Goal: Task Accomplishment & Management: Use online tool/utility

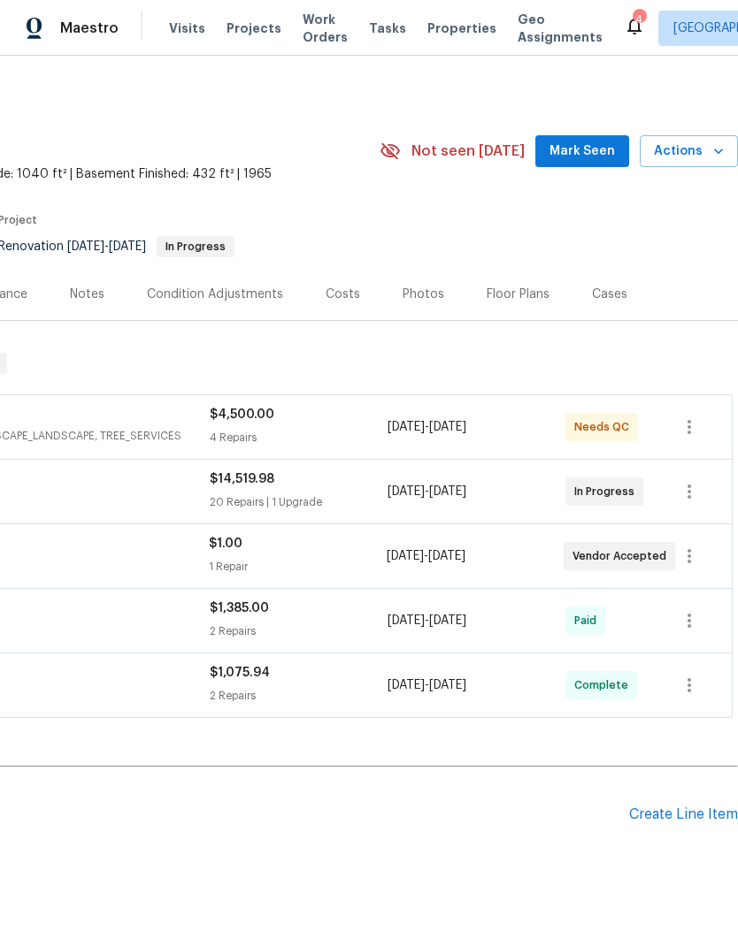
click at [679, 821] on div "Create Line Item" at bounding box center [683, 815] width 109 height 17
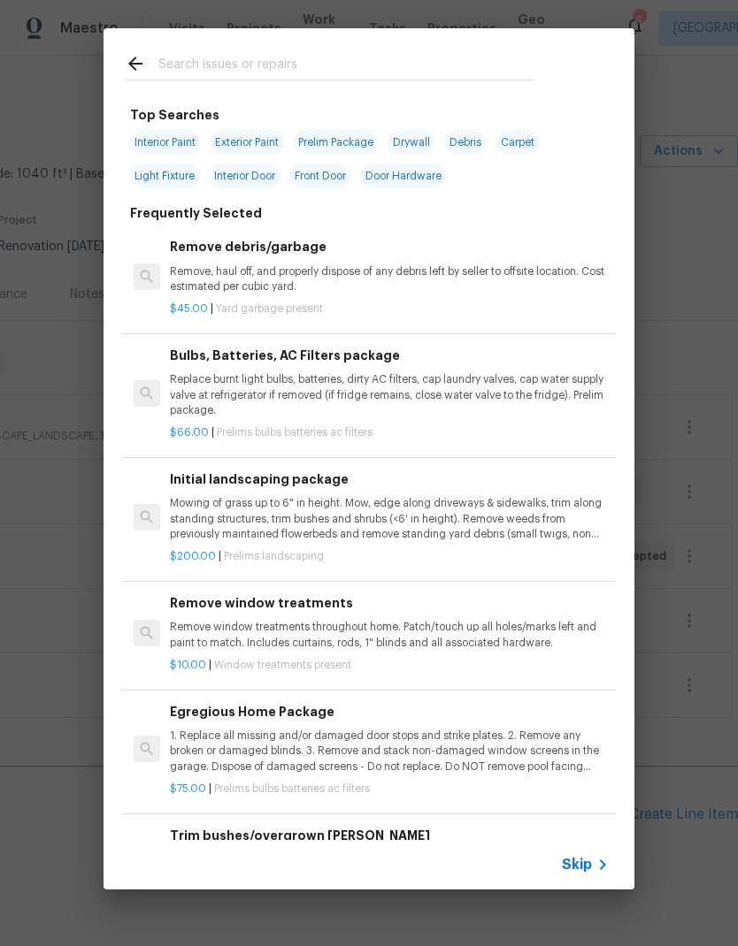
click at [237, 57] on input "text" at bounding box center [345, 66] width 375 height 27
type input "Clean"
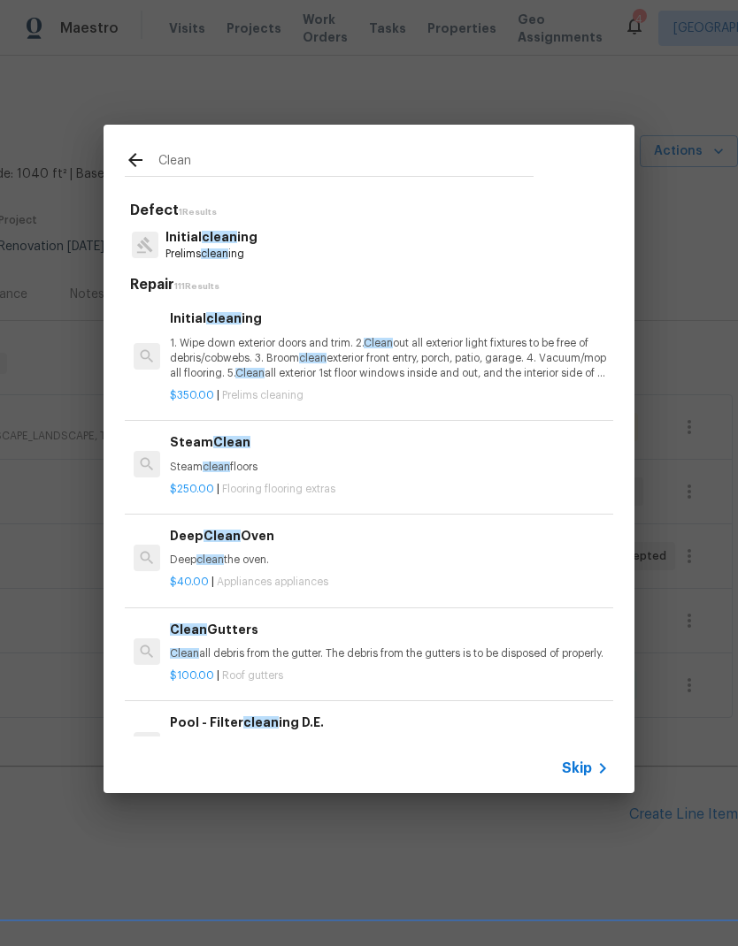
click at [428, 365] on p "1. Wipe down exterior doors and trim. 2. Clean out all exterior light fixtures …" at bounding box center [389, 358] width 439 height 45
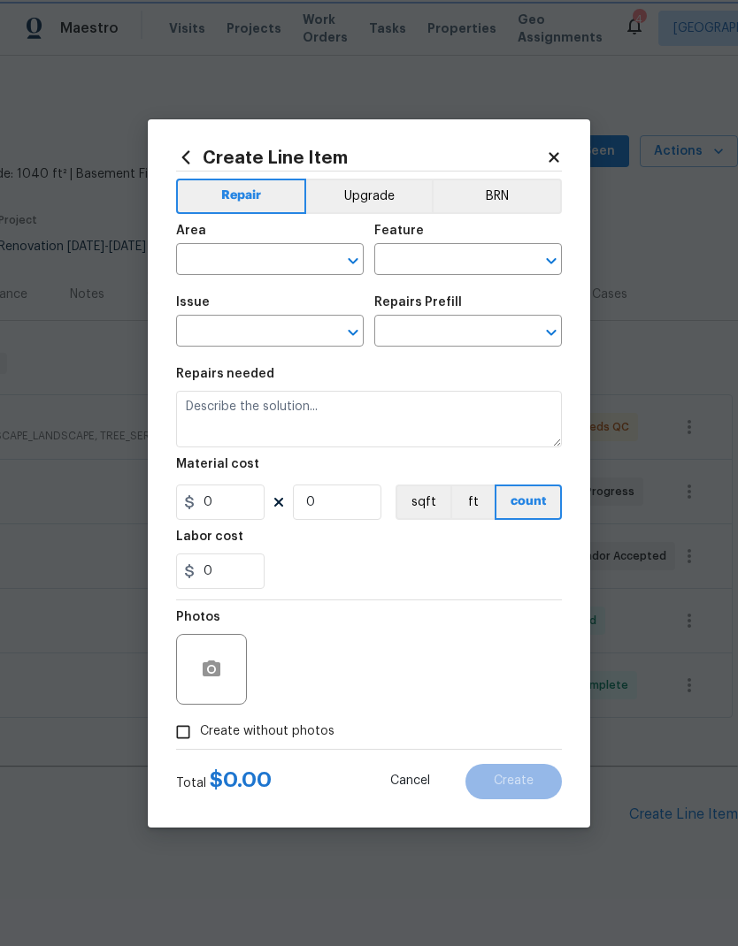
type input "Home Readiness Packages"
type input "Initial cleaning"
type textarea "1. Wipe down exterior doors and trim. 2. Clean out all exterior light fixtures …"
type input "1"
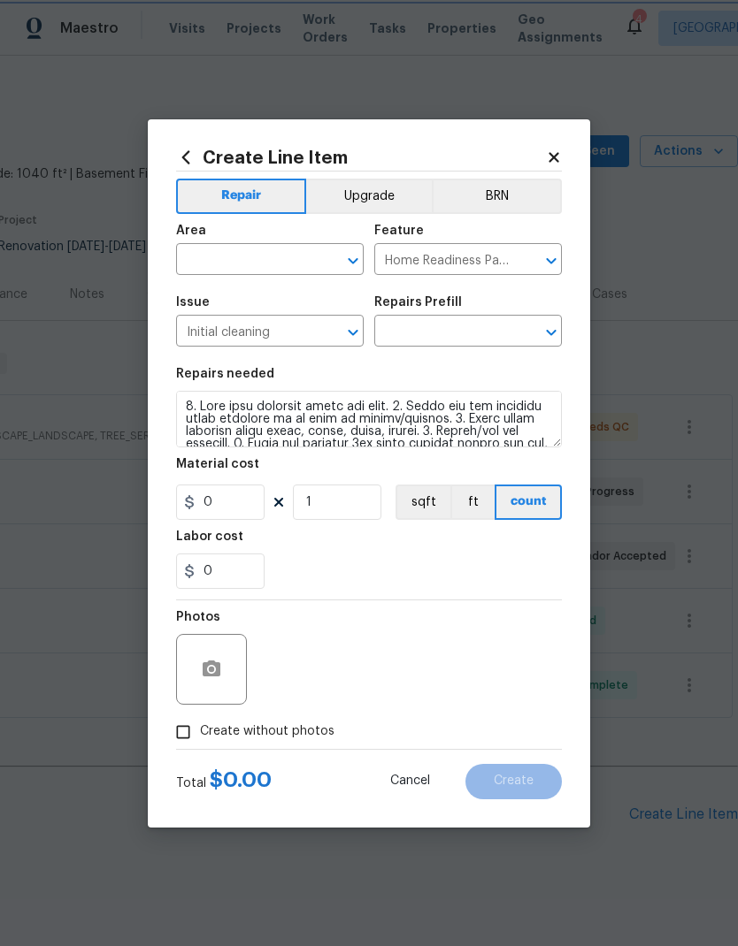
type input "Initial cleaning $350.00"
type input "350"
click at [428, 347] on input "Initial cleaning $350.00" at bounding box center [443, 332] width 138 height 27
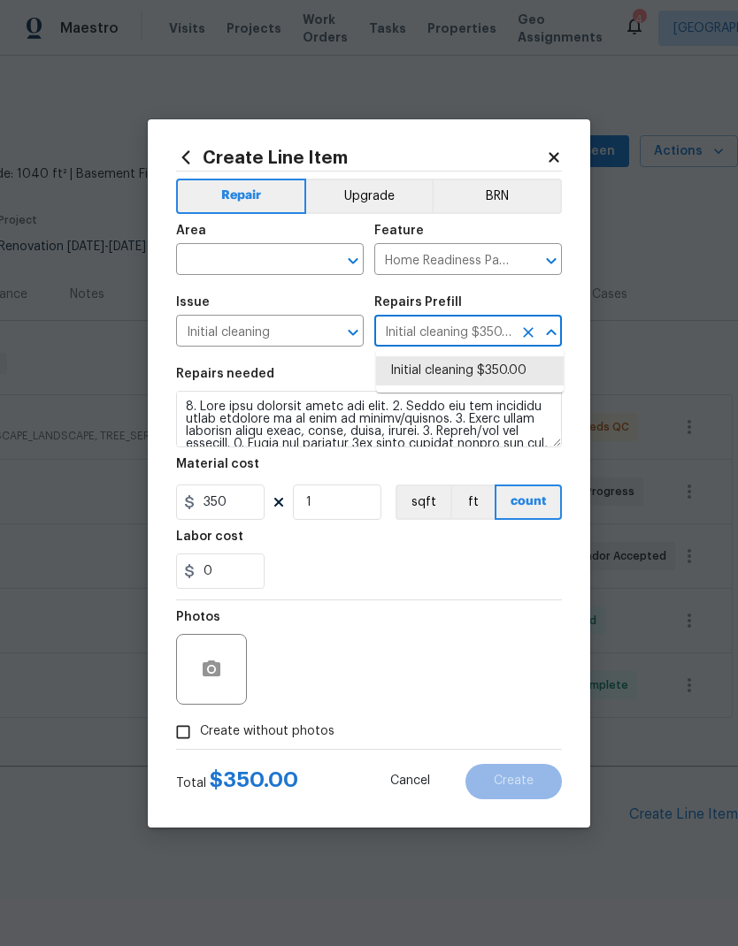
click at [287, 243] on div "Area" at bounding box center [269, 236] width 187 height 23
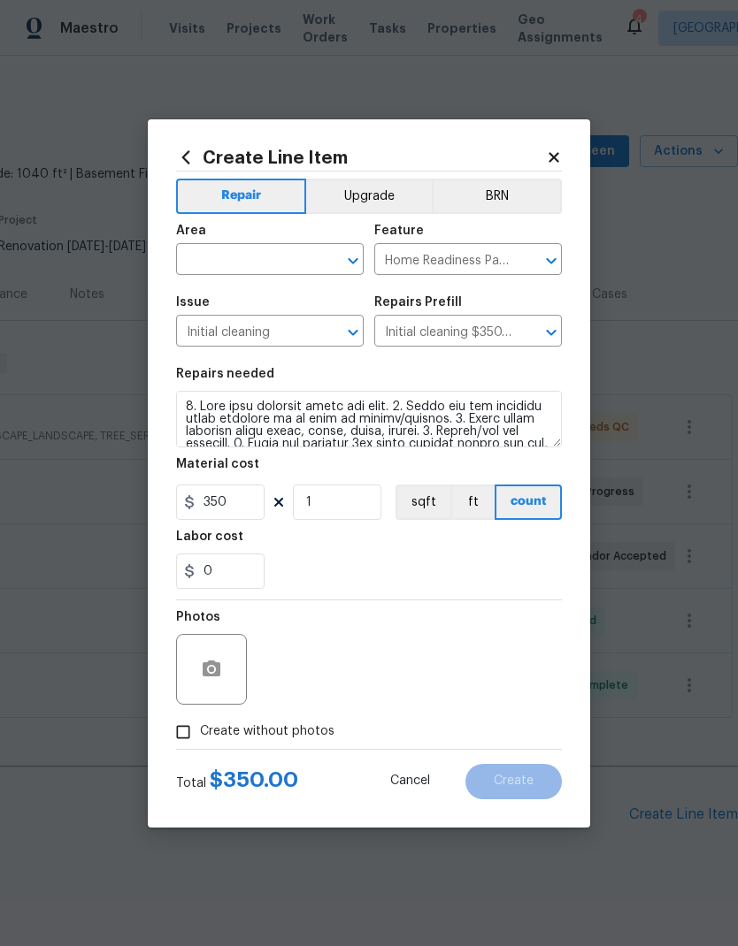
click at [246, 254] on input "text" at bounding box center [245, 261] width 138 height 27
click at [298, 323] on li "Interior Overall" at bounding box center [269, 329] width 187 height 29
type input "Interior Overall"
click at [338, 551] on div "Labor cost" at bounding box center [369, 542] width 386 height 23
click at [178, 735] on input "Create without photos" at bounding box center [183, 732] width 34 height 34
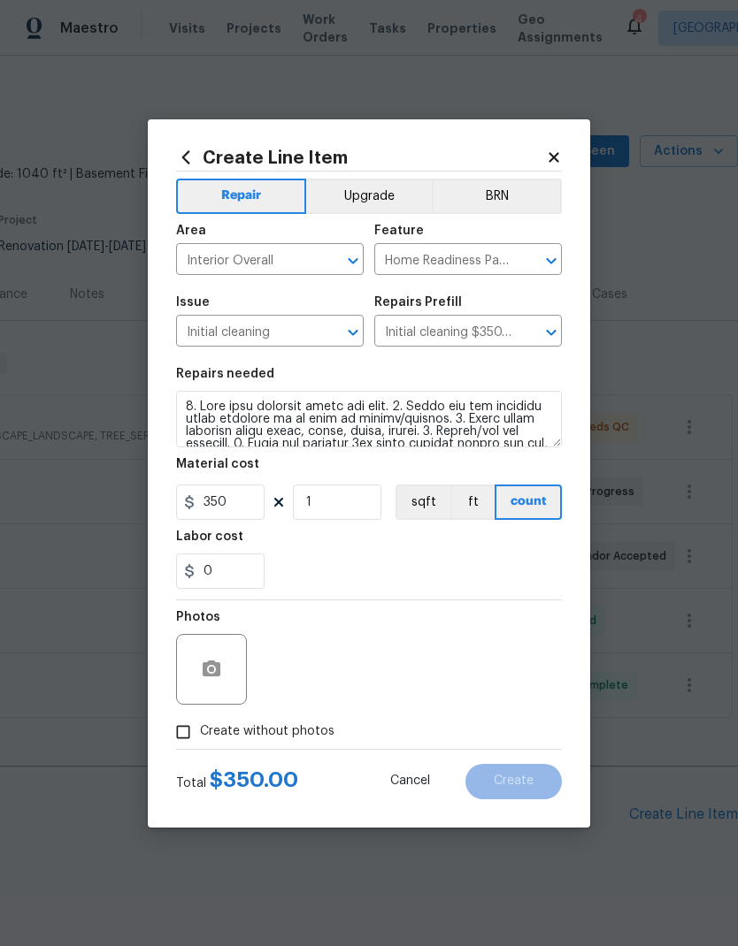
checkbox input "true"
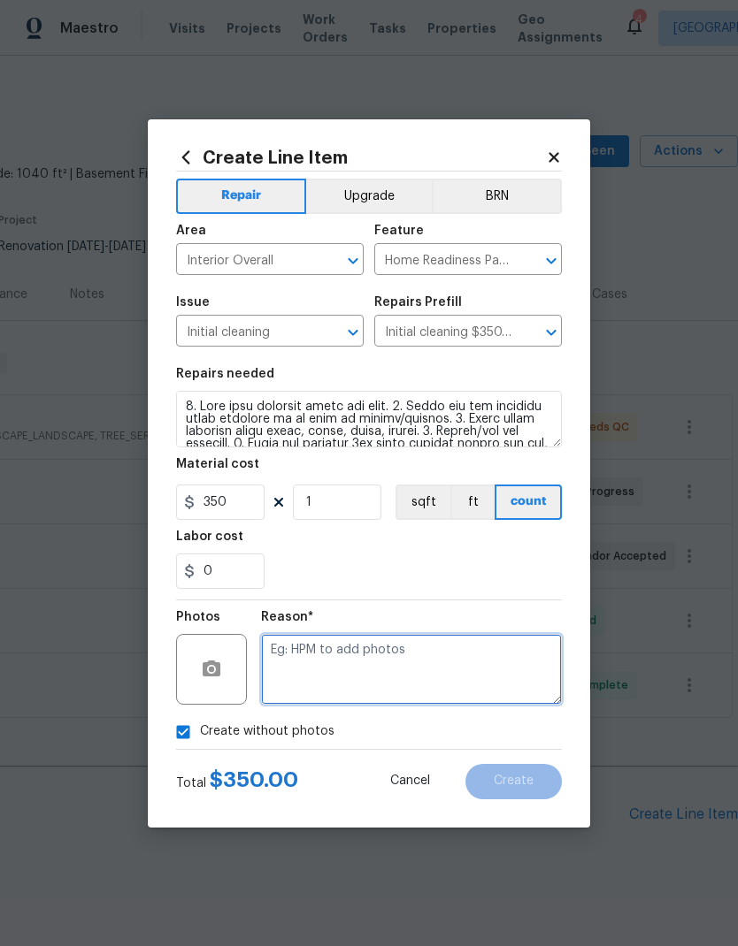
click at [401, 668] on textarea at bounding box center [411, 669] width 301 height 71
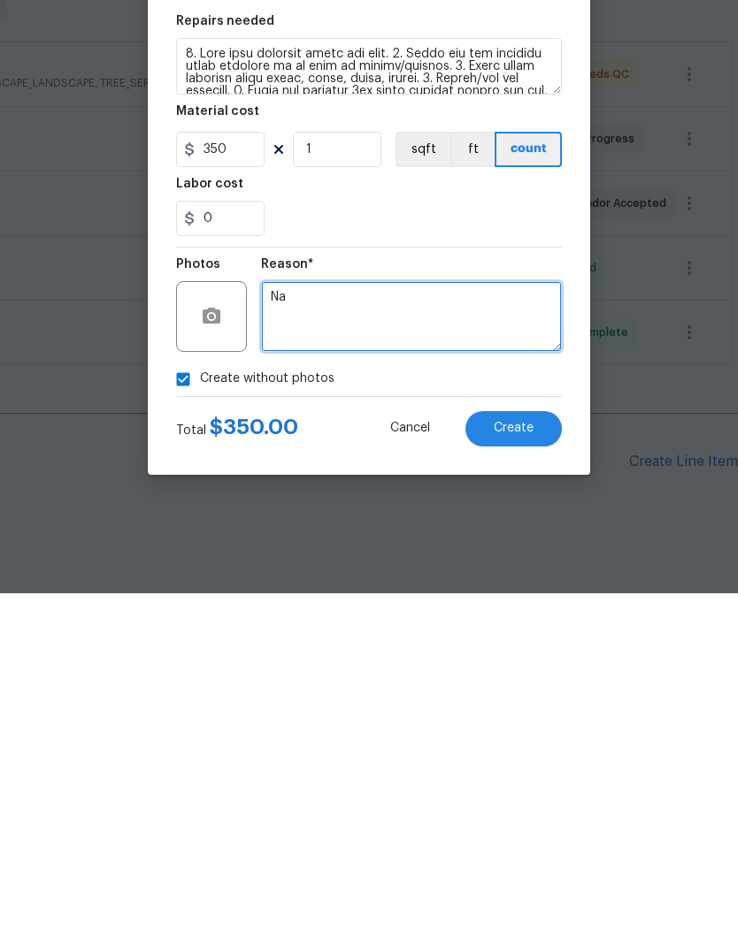
type textarea "Na"
click at [539, 764] on button "Create" at bounding box center [513, 781] width 96 height 35
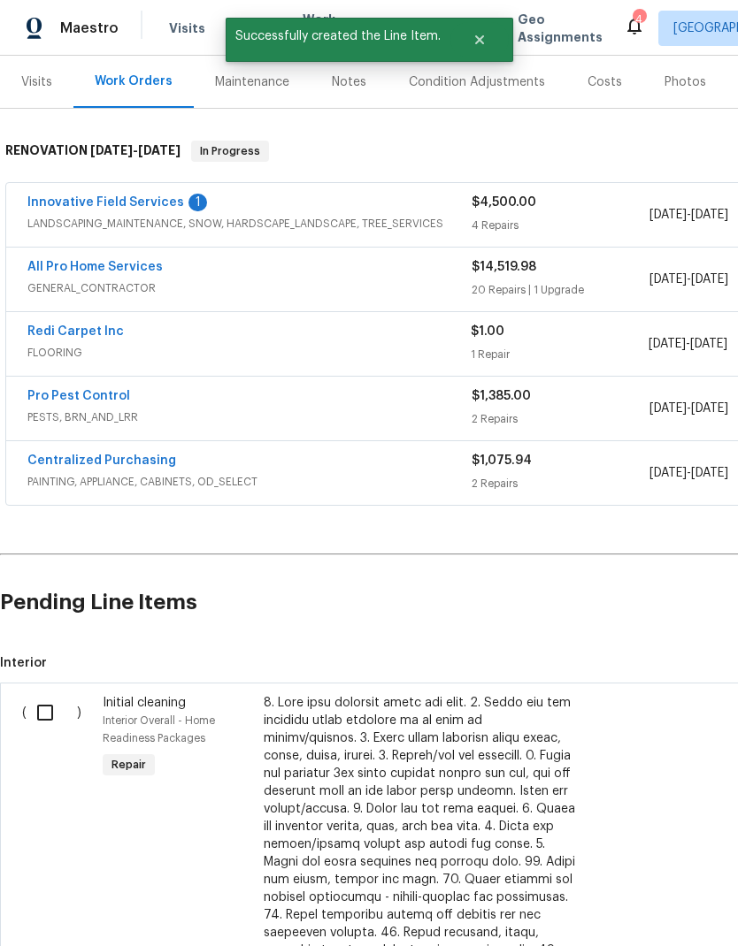
scroll to position [212, 0]
click at [42, 694] on input "checkbox" at bounding box center [52, 712] width 50 height 37
checkbox input "true"
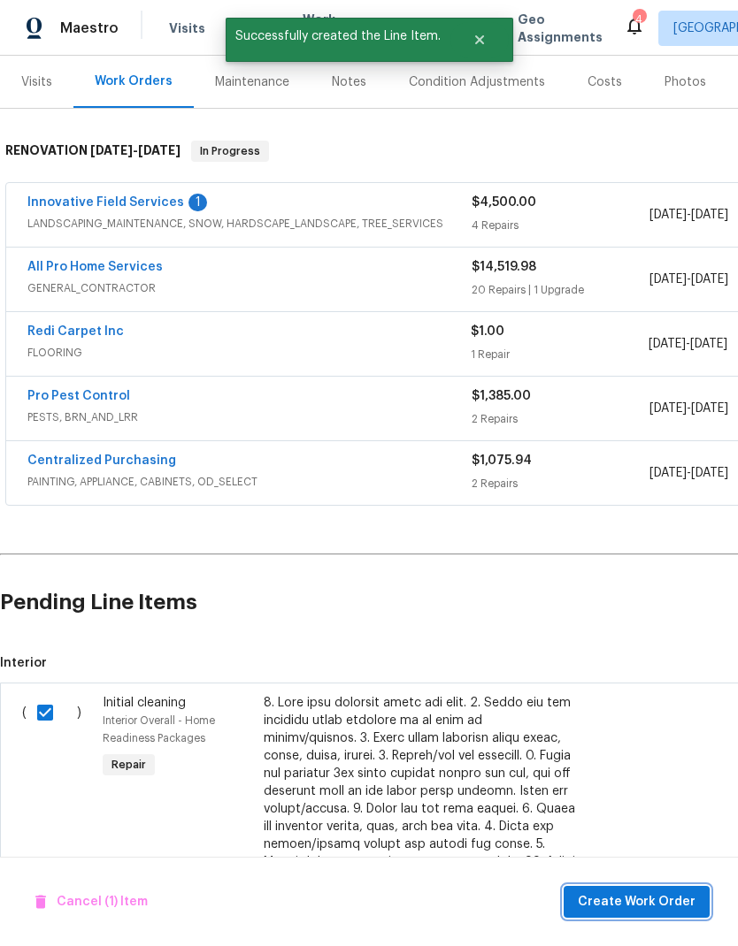
click at [666, 899] on span "Create Work Order" at bounding box center [636, 902] width 118 height 22
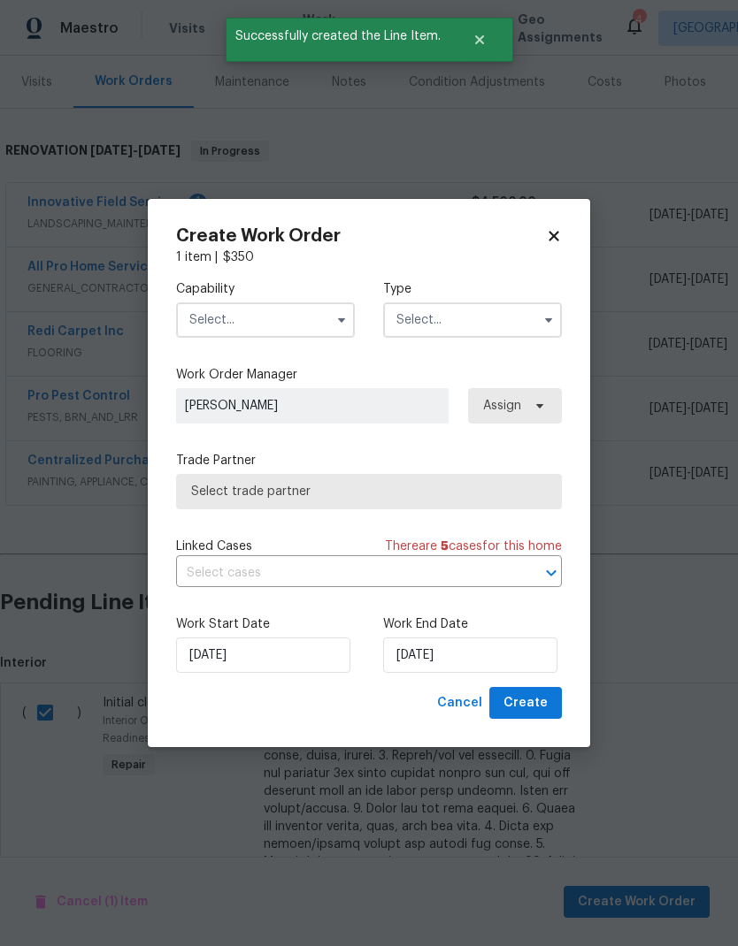
click at [275, 371] on label "Work Order Manager" at bounding box center [369, 375] width 386 height 18
click at [289, 319] on input "text" at bounding box center [265, 319] width 179 height 35
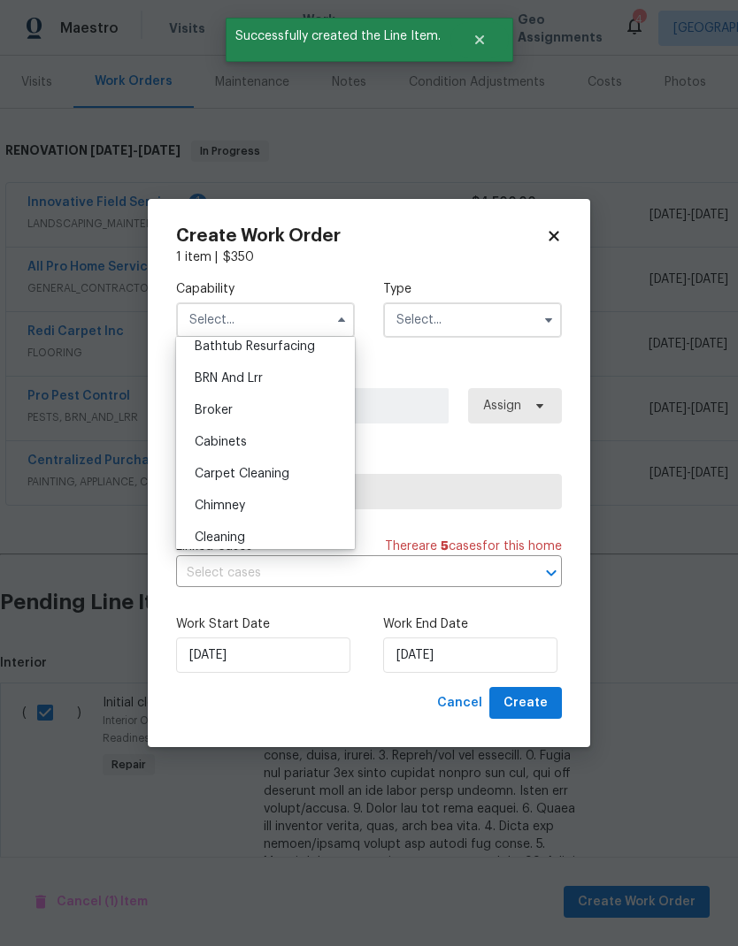
scroll to position [77, 0]
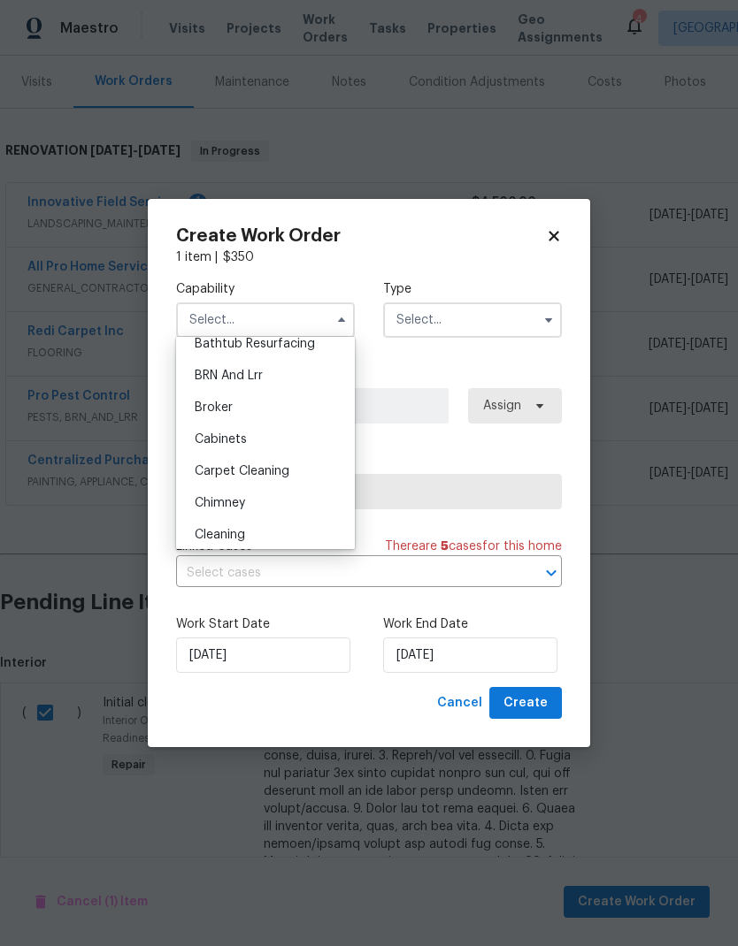
click at [296, 478] on div "Carpet Cleaning" at bounding box center [265, 471] width 170 height 32
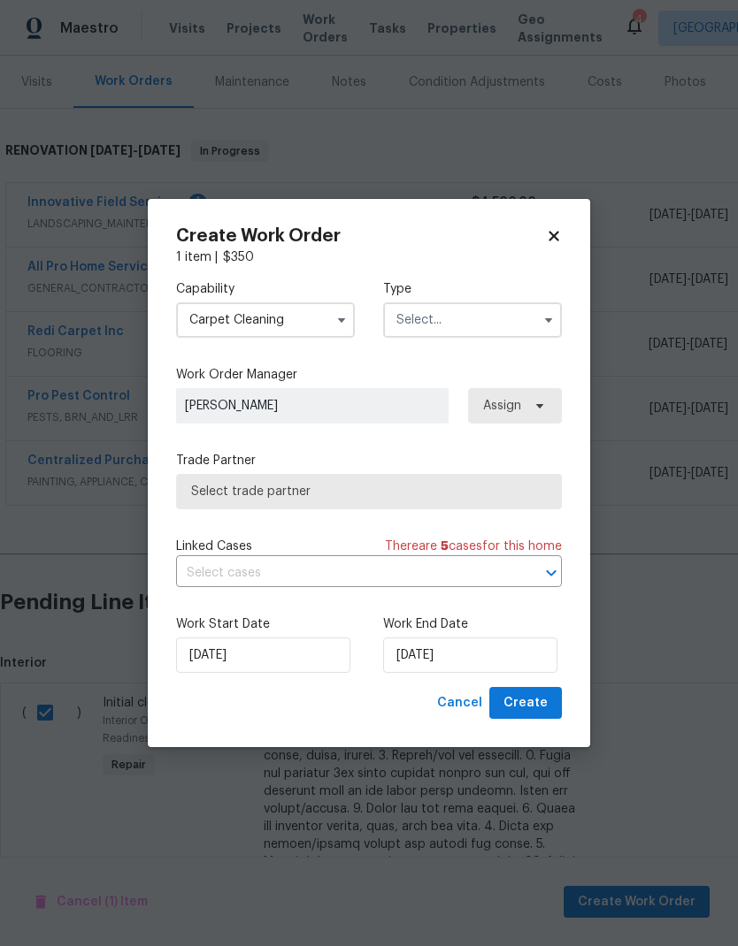
click at [300, 324] on input "Carpet Cleaning" at bounding box center [265, 319] width 179 height 35
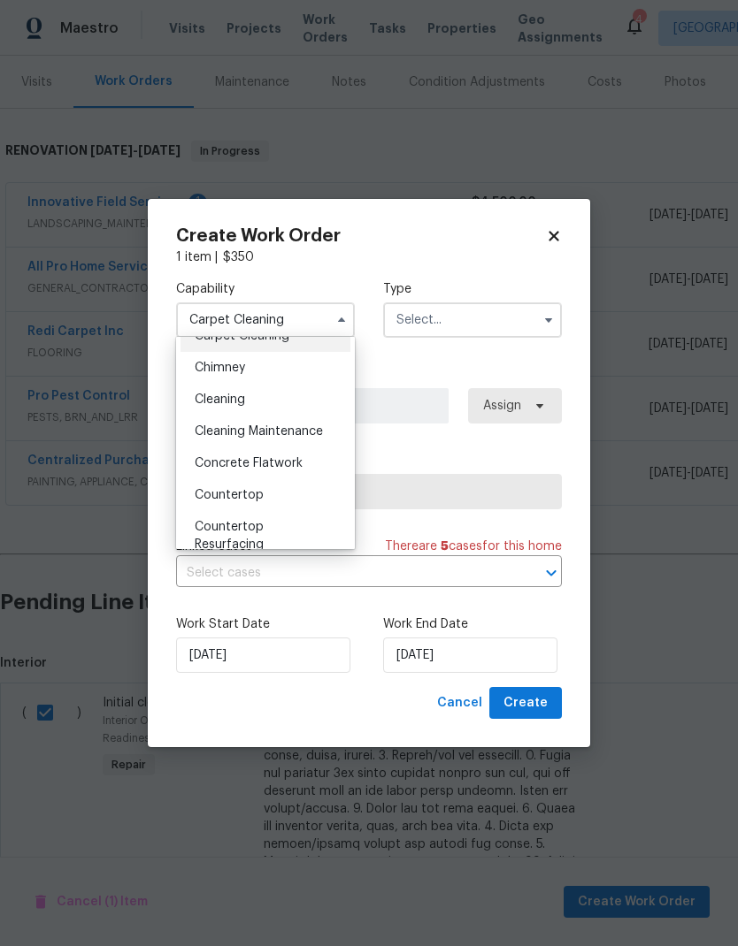
scroll to position [203, 0]
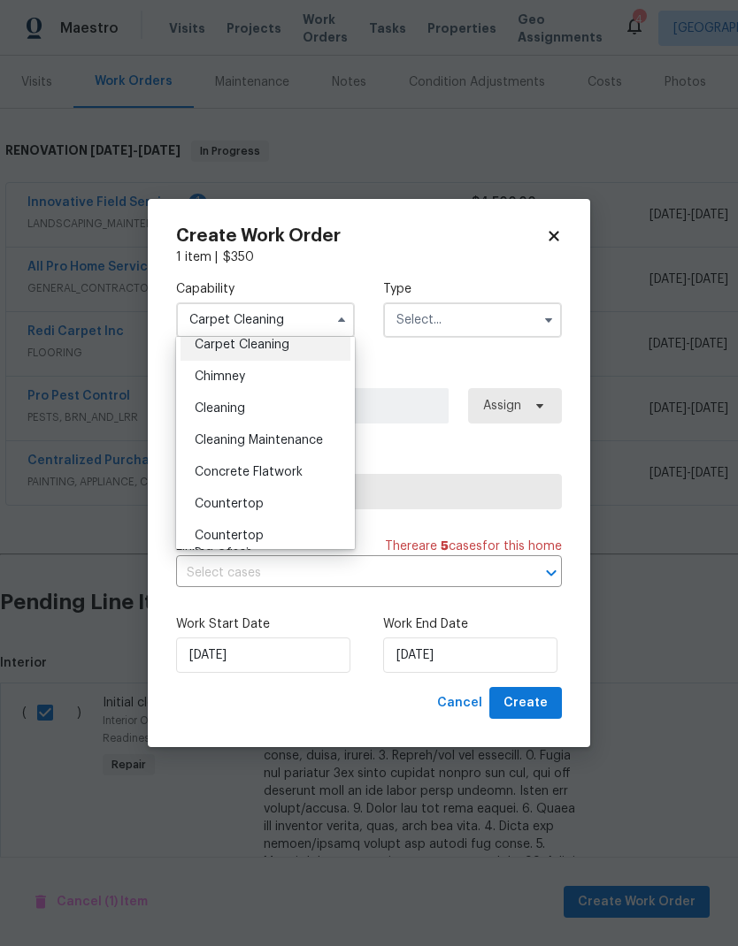
click at [294, 409] on div "Cleaning" at bounding box center [265, 409] width 170 height 32
type input "Cleaning"
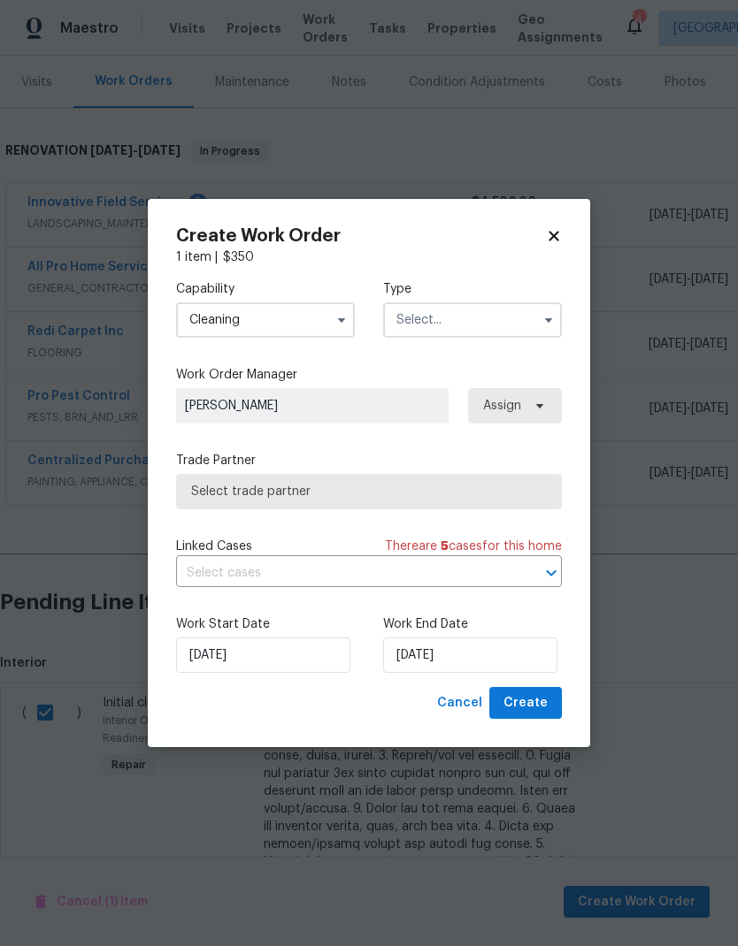
click at [472, 313] on input "text" at bounding box center [472, 319] width 179 height 35
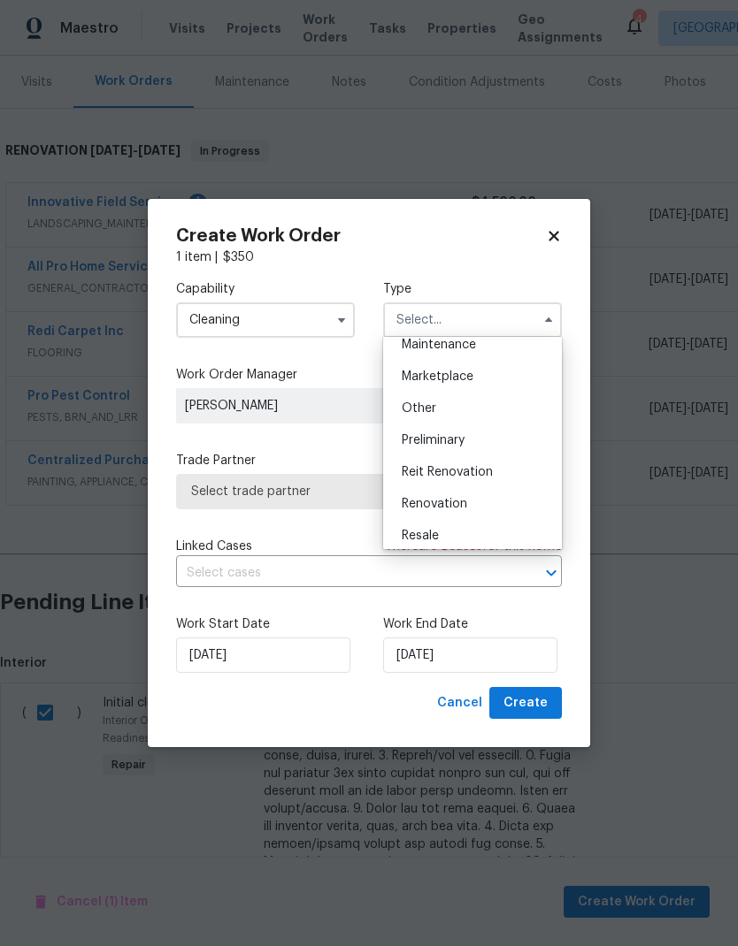
scroll to position [345, 0]
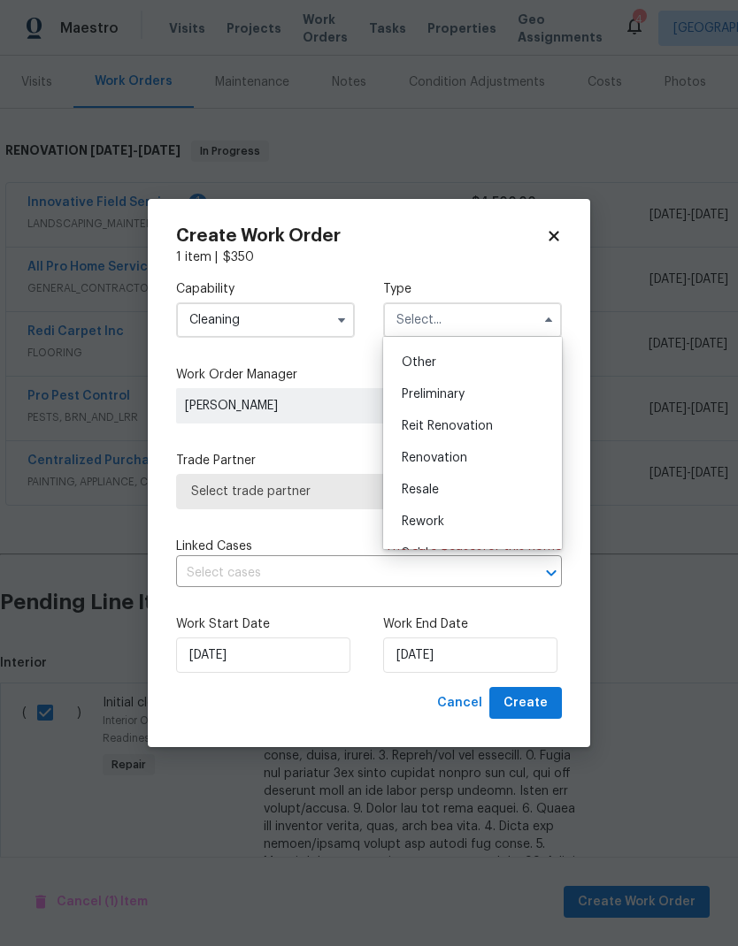
click at [486, 460] on div "Renovation" at bounding box center [472, 458] width 170 height 32
type input "Renovation"
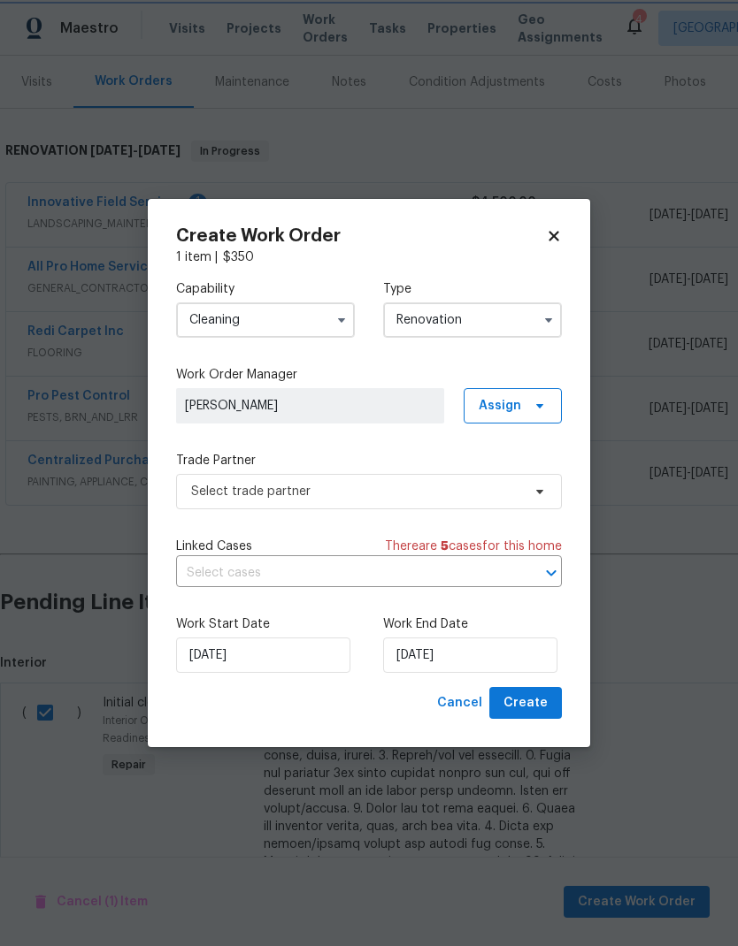
scroll to position [0, 0]
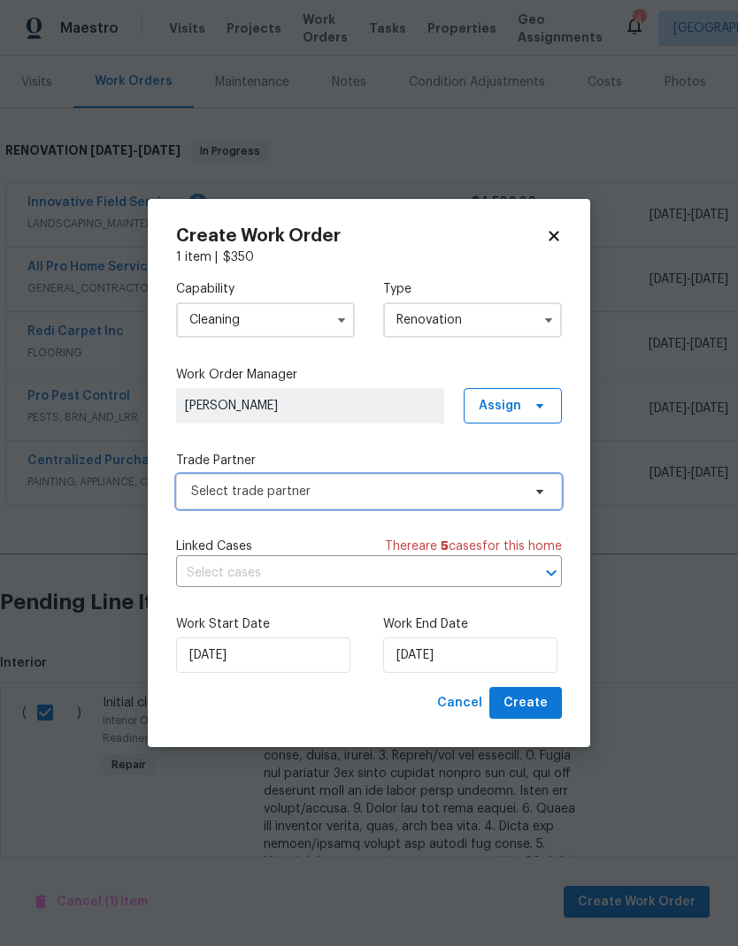
click at [348, 488] on span "Select trade partner" at bounding box center [356, 492] width 330 height 18
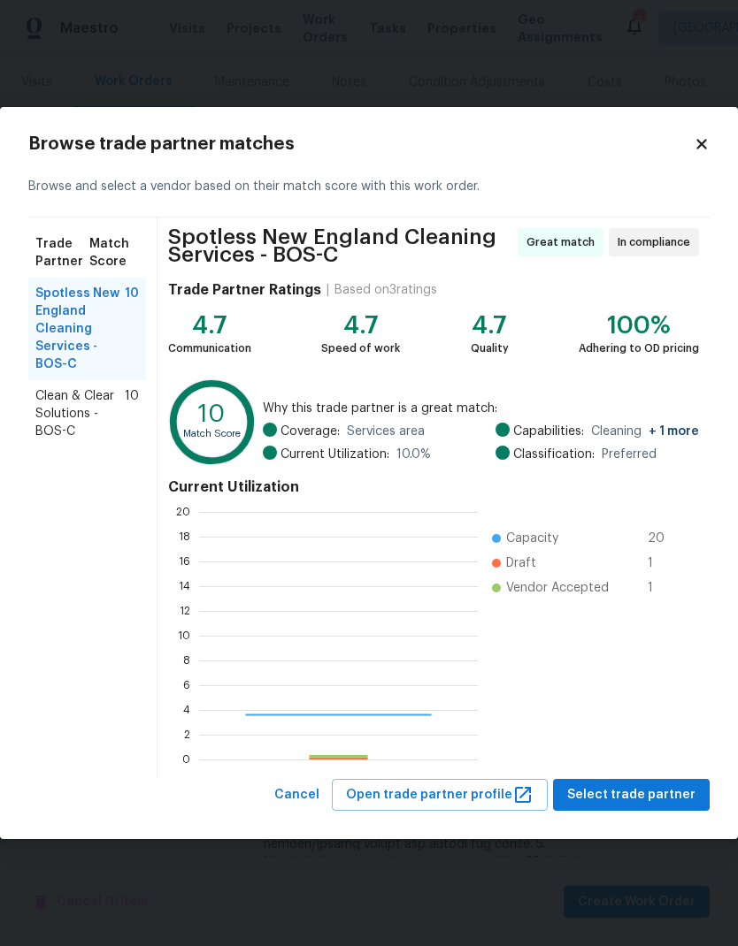
scroll to position [248, 279]
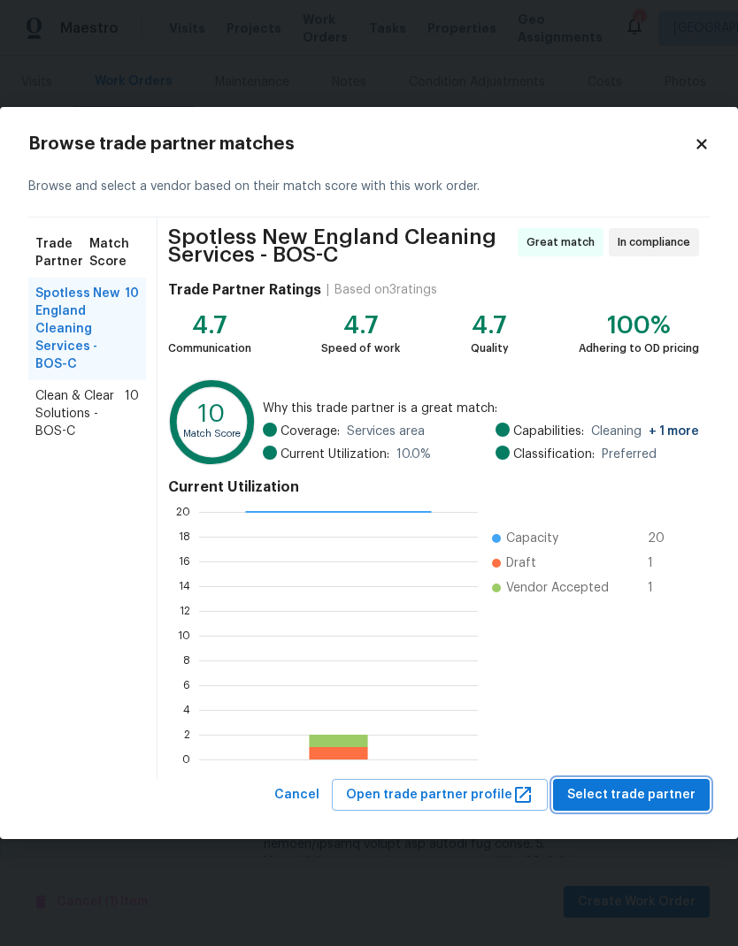
click at [646, 786] on span "Select trade partner" at bounding box center [631, 795] width 128 height 22
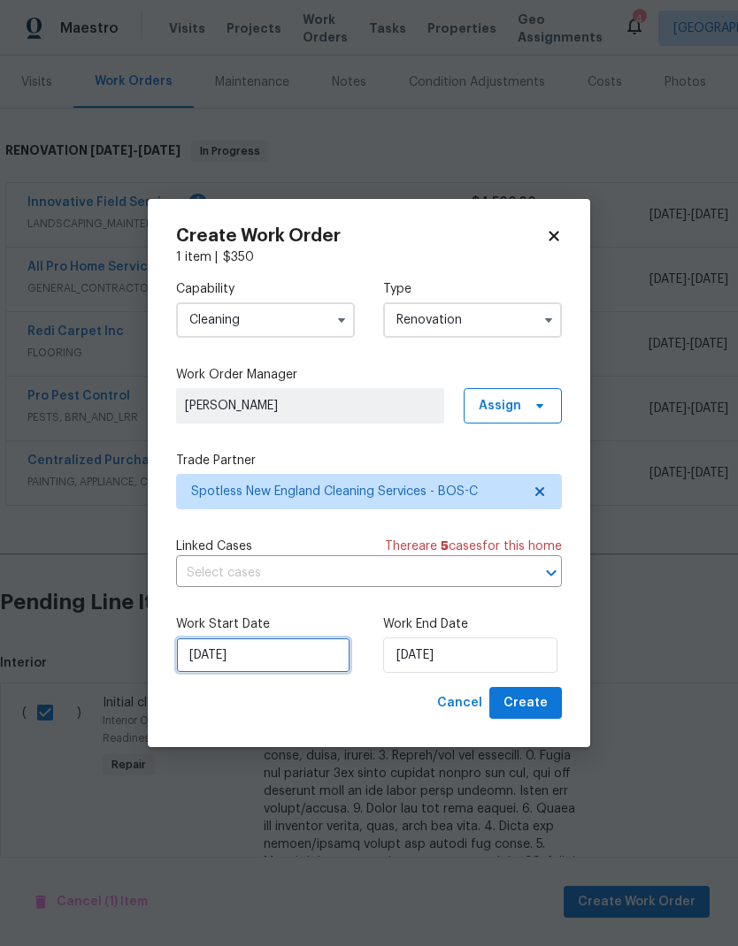
click at [268, 648] on input "[DATE]" at bounding box center [263, 655] width 174 height 35
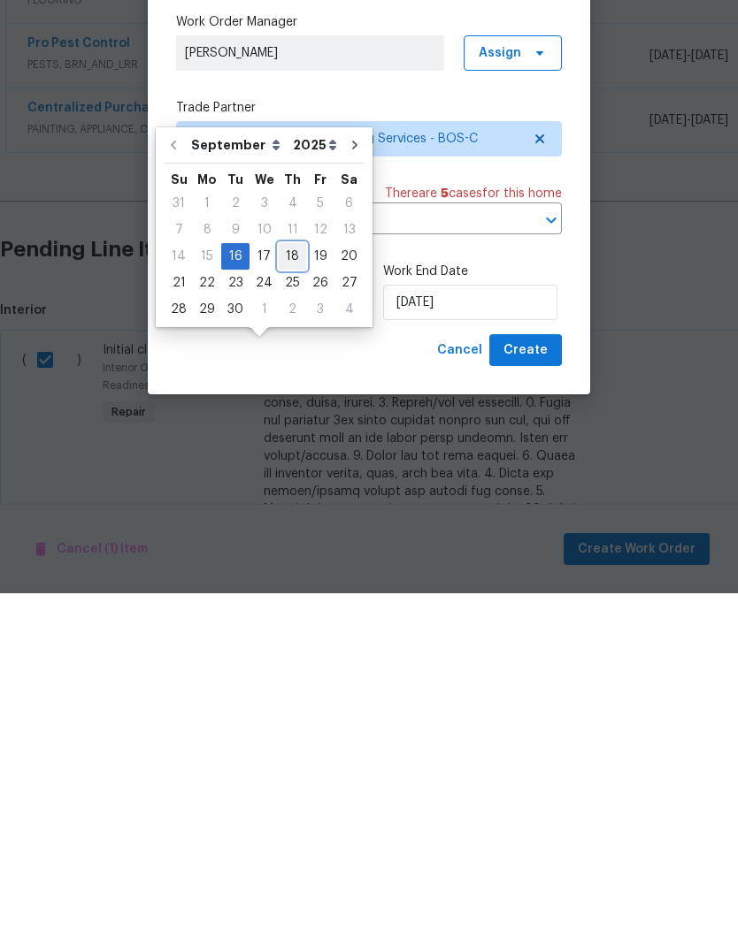
click at [287, 597] on div "18" at bounding box center [292, 609] width 27 height 25
type input "[DATE]"
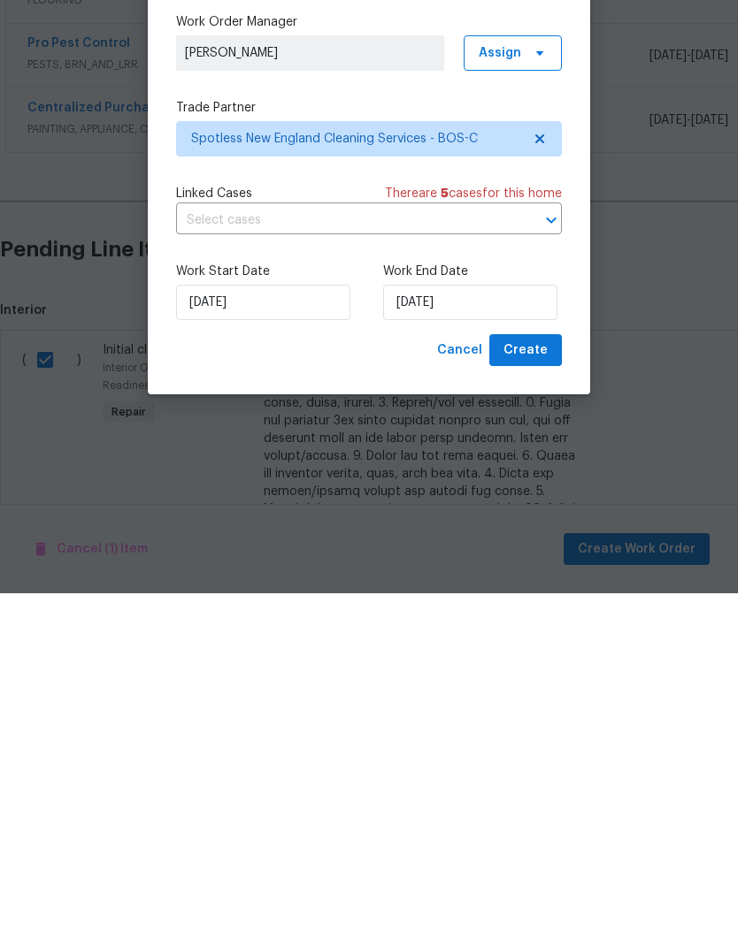
scroll to position [71, 0]
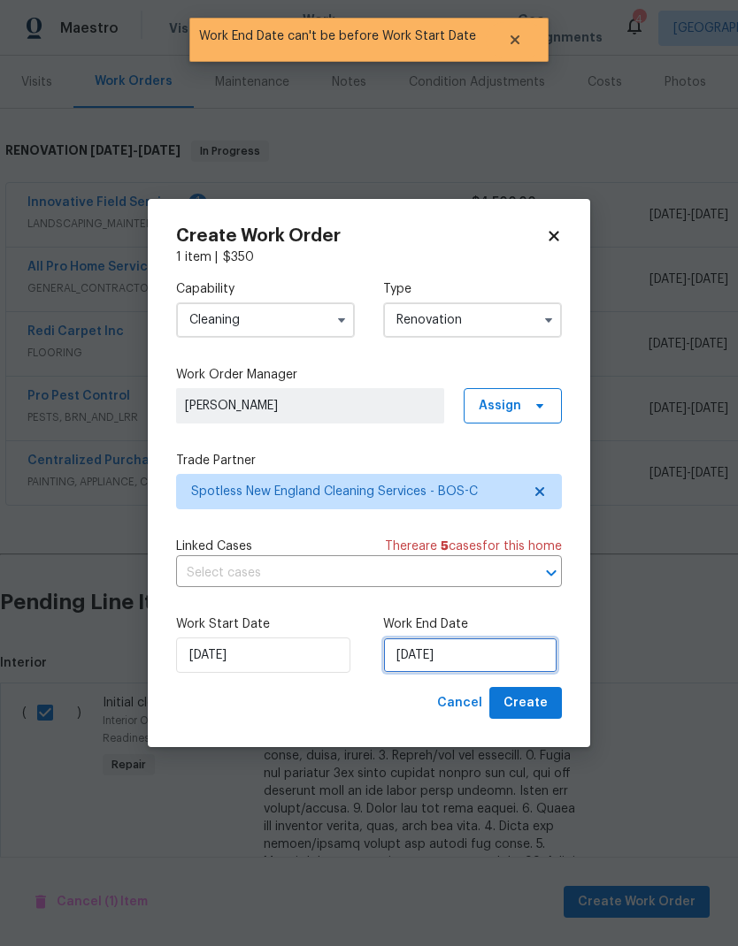
click at [475, 661] on input "[DATE]" at bounding box center [470, 655] width 174 height 35
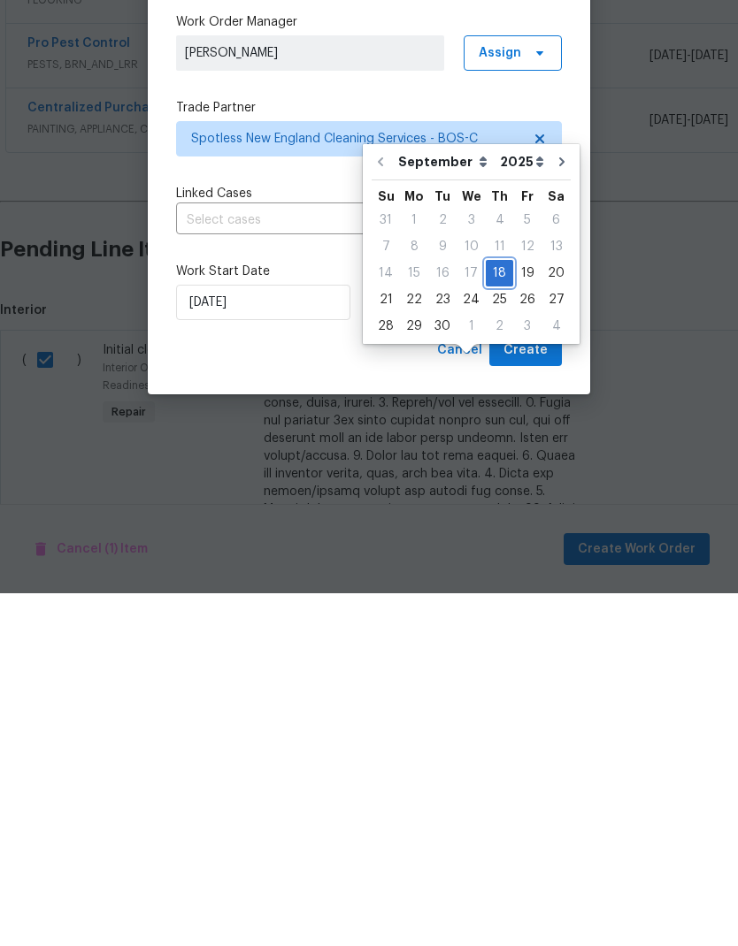
click at [497, 614] on div "18" at bounding box center [499, 626] width 27 height 25
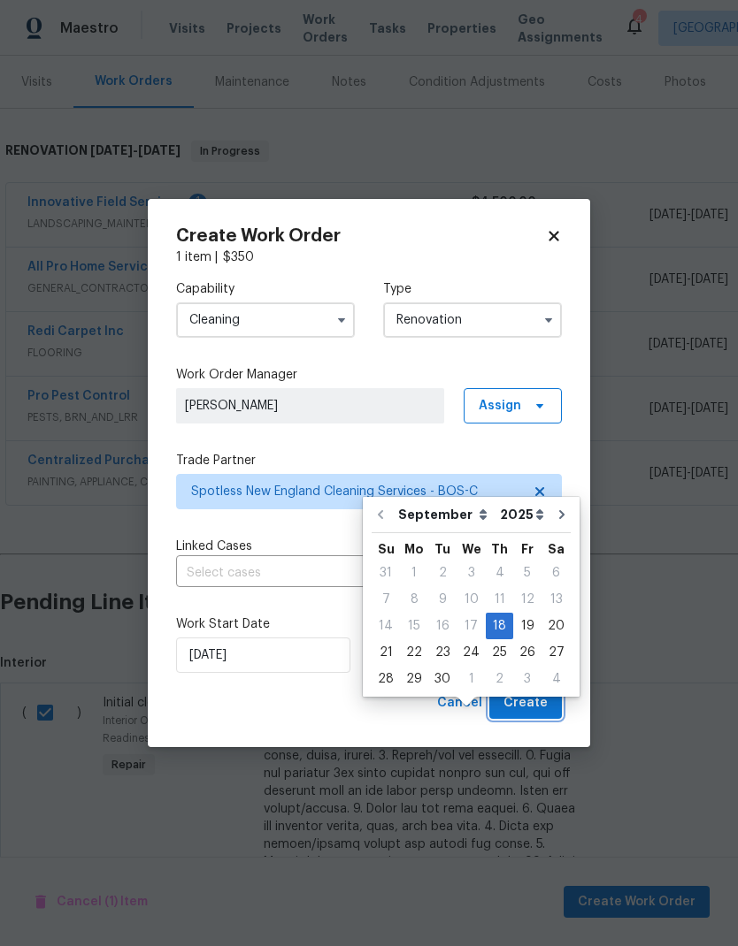
click at [545, 709] on span "Create" at bounding box center [525, 703] width 44 height 22
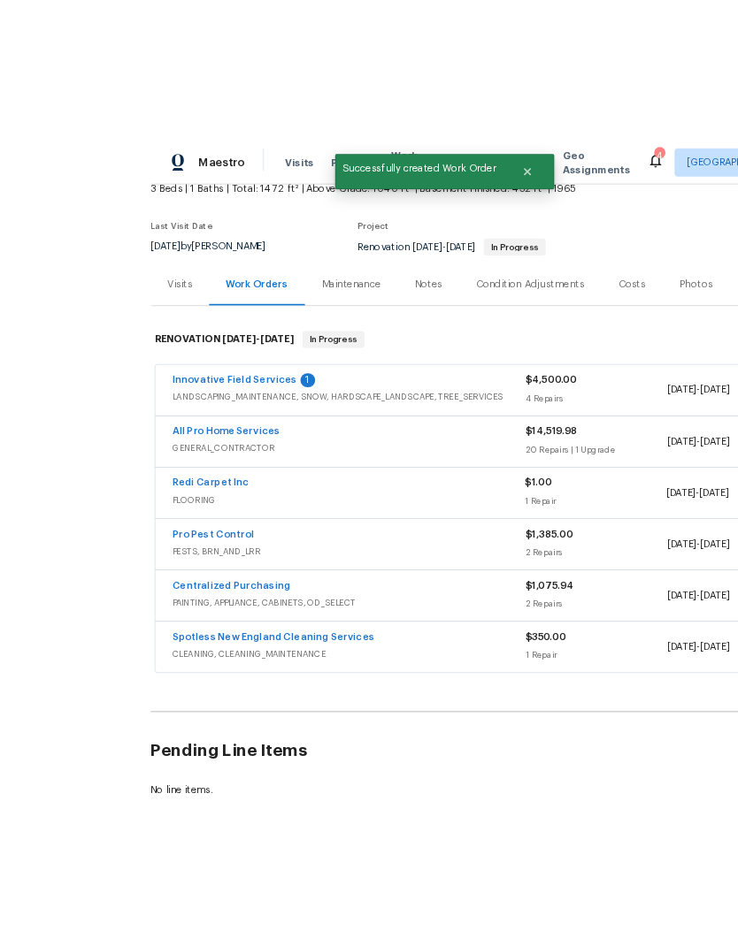
scroll to position [59, 0]
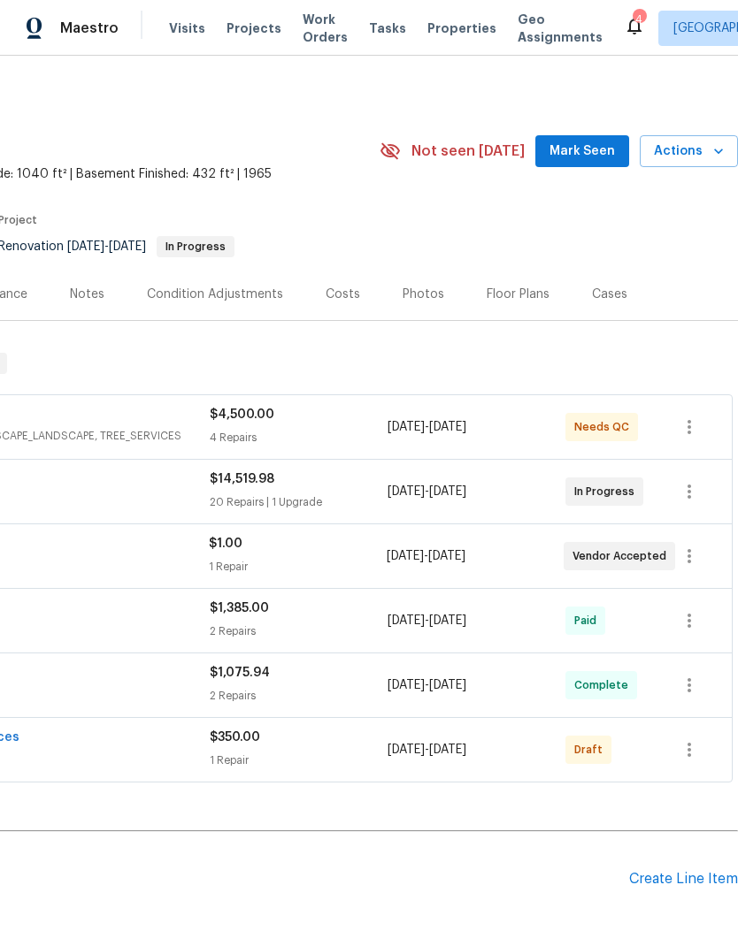
scroll to position [0, 262]
click at [689, 747] on icon "button" at bounding box center [688, 749] width 21 height 21
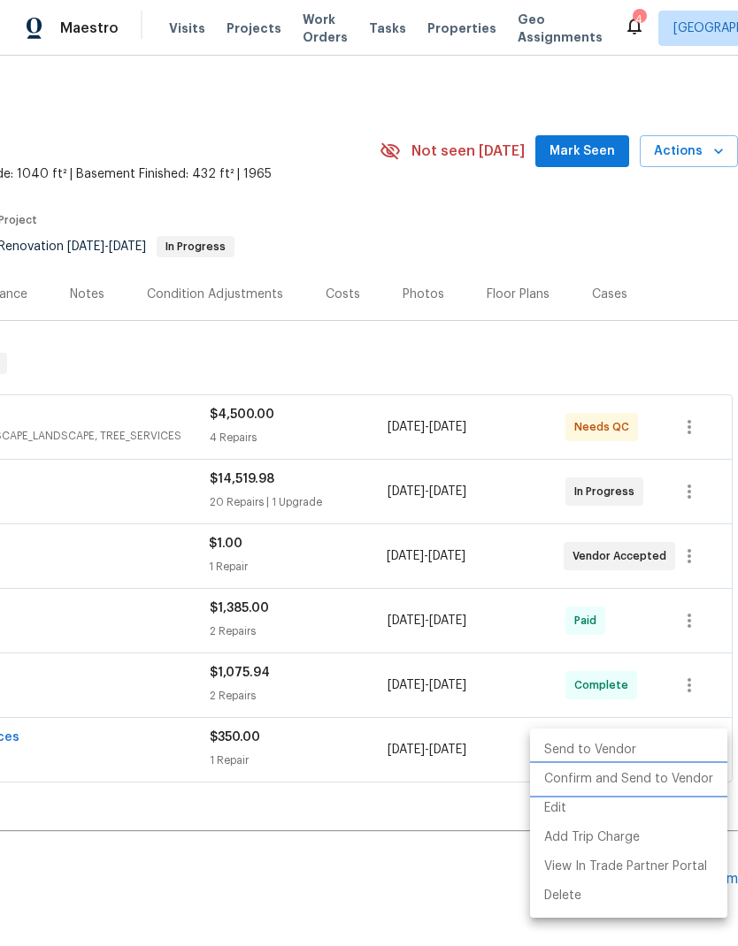
click at [667, 787] on li "Confirm and Send to Vendor" at bounding box center [628, 779] width 197 height 29
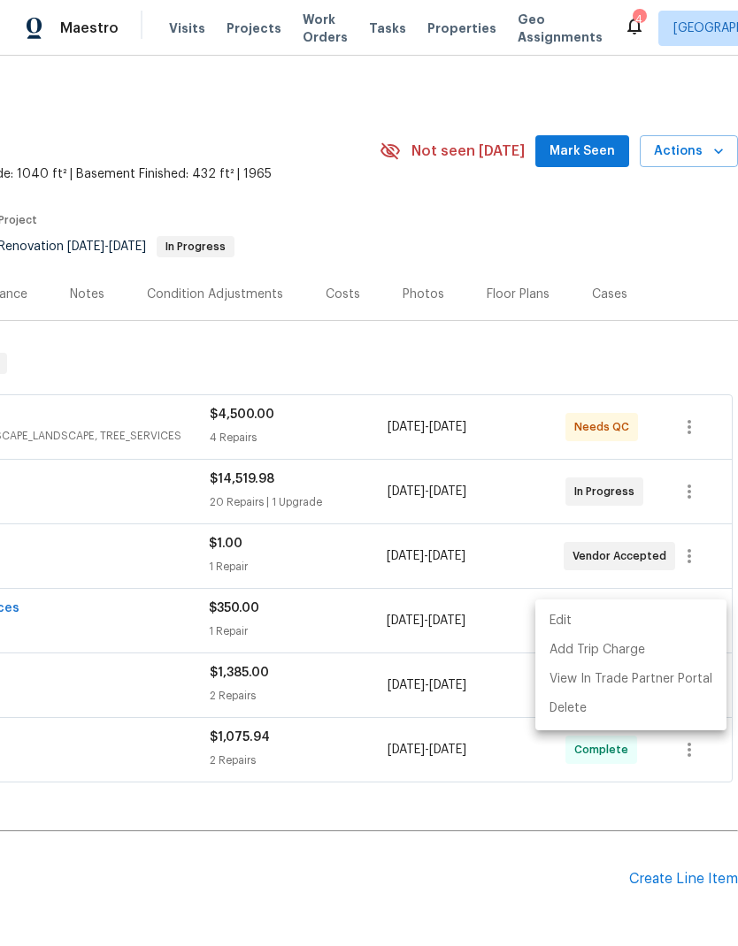
click at [395, 806] on div at bounding box center [369, 473] width 738 height 946
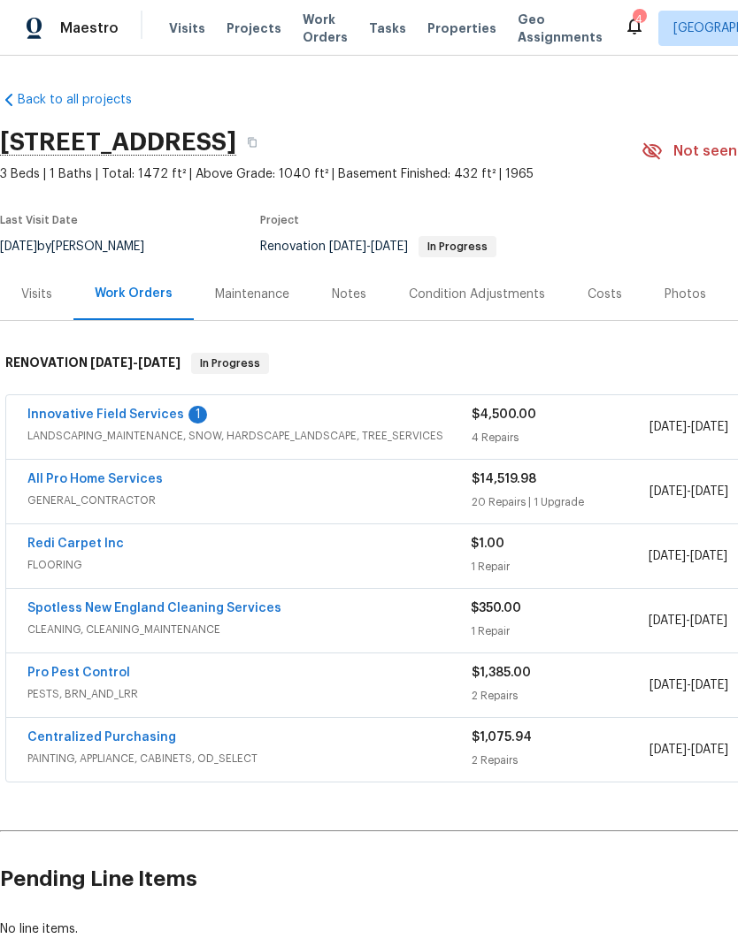
scroll to position [0, 0]
click at [189, 606] on link "Spotless New England Cleaning Services" at bounding box center [154, 608] width 254 height 12
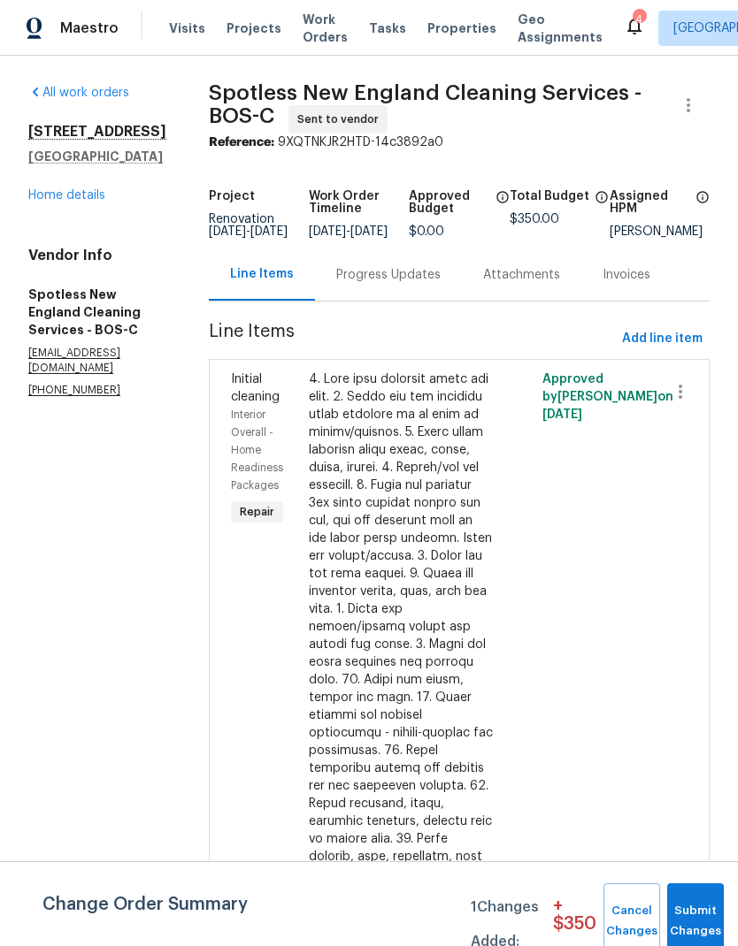
click at [402, 284] on div "Progress Updates" at bounding box center [388, 275] width 104 height 18
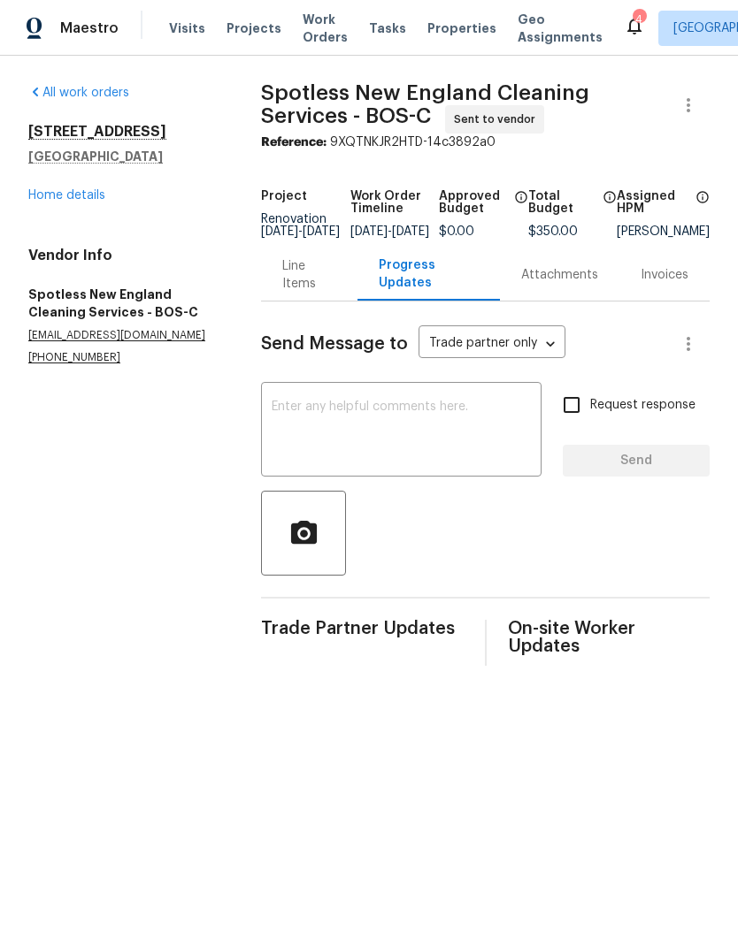
click at [369, 455] on textarea at bounding box center [400, 432] width 259 height 62
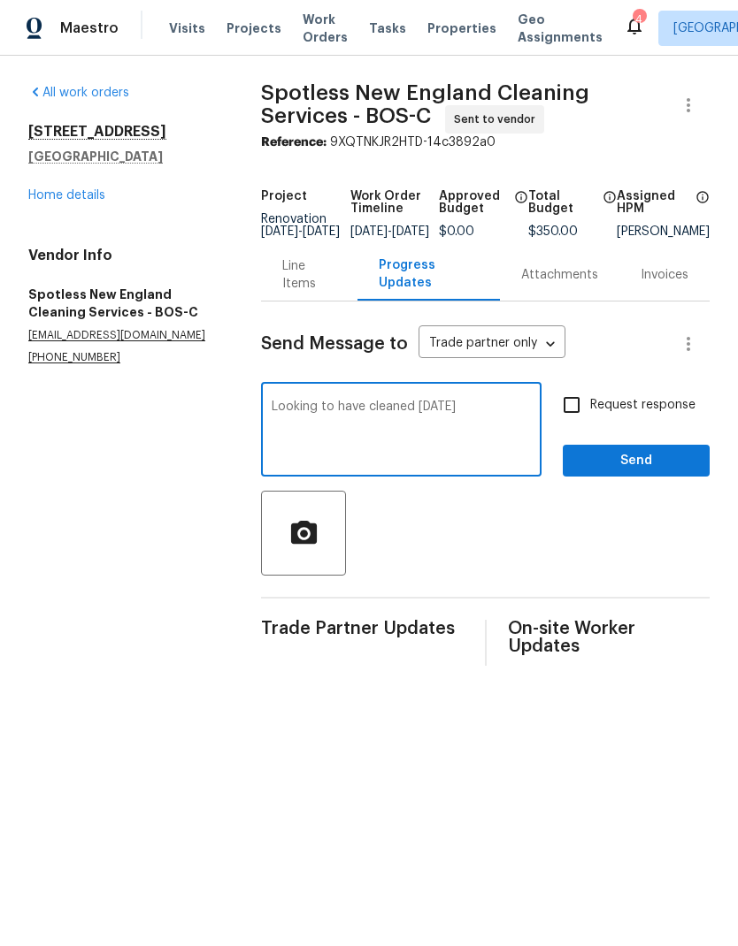
type textarea "Looking to have cleaned [DATE]"
click at [634, 467] on span "Send" at bounding box center [636, 461] width 119 height 22
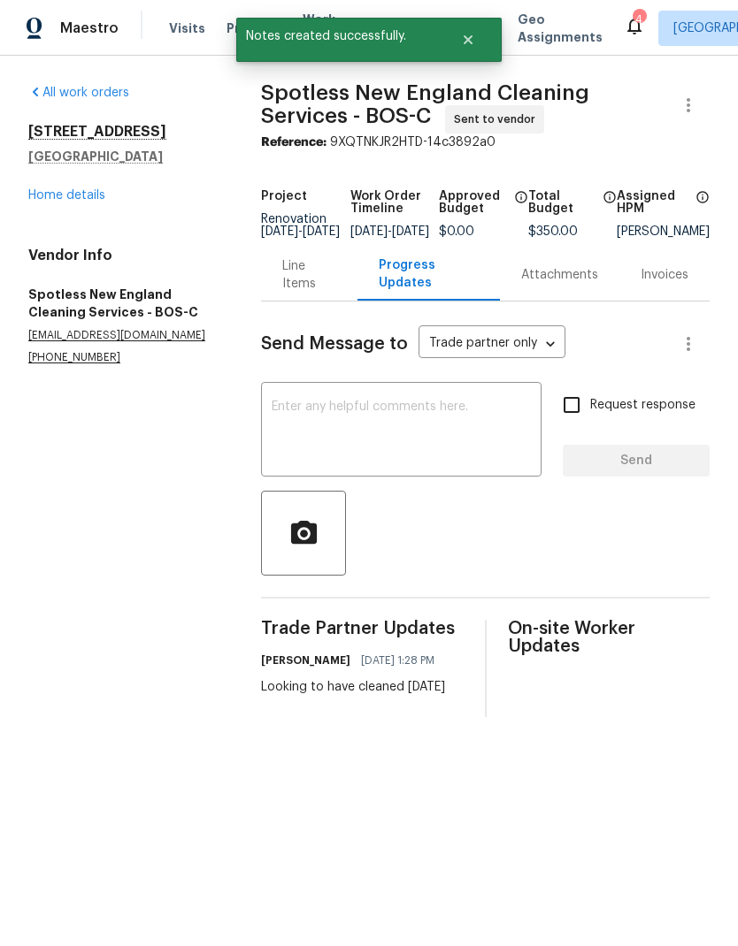
click at [69, 192] on link "Home details" at bounding box center [66, 195] width 77 height 12
